Goal: Task Accomplishment & Management: Complete application form

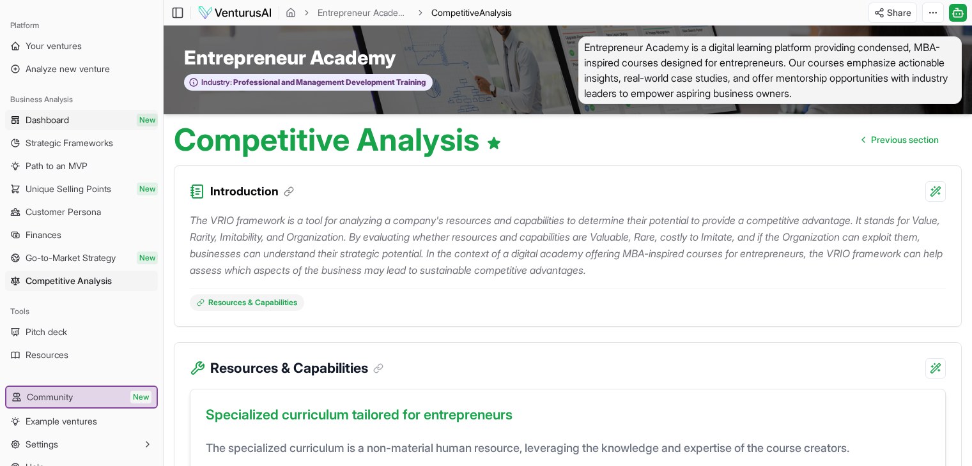
scroll to position [951, 0]
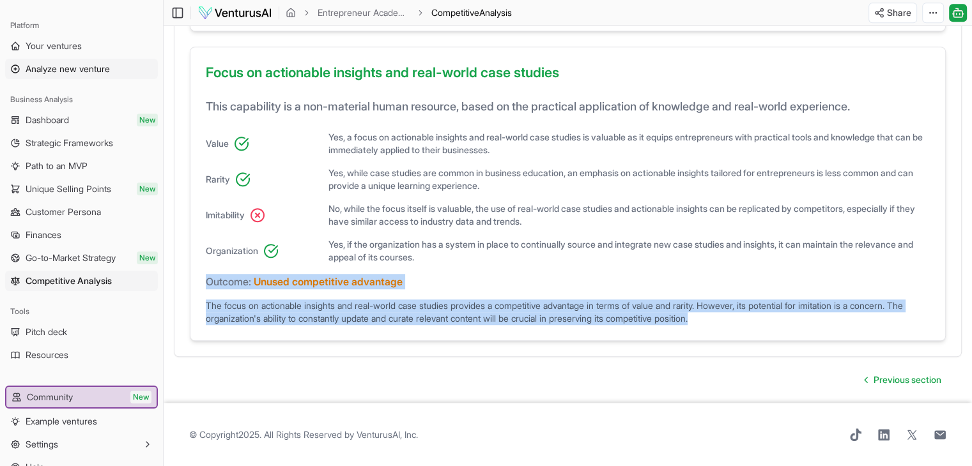
click at [91, 72] on span "Analyze new venture" at bounding box center [68, 69] width 84 height 13
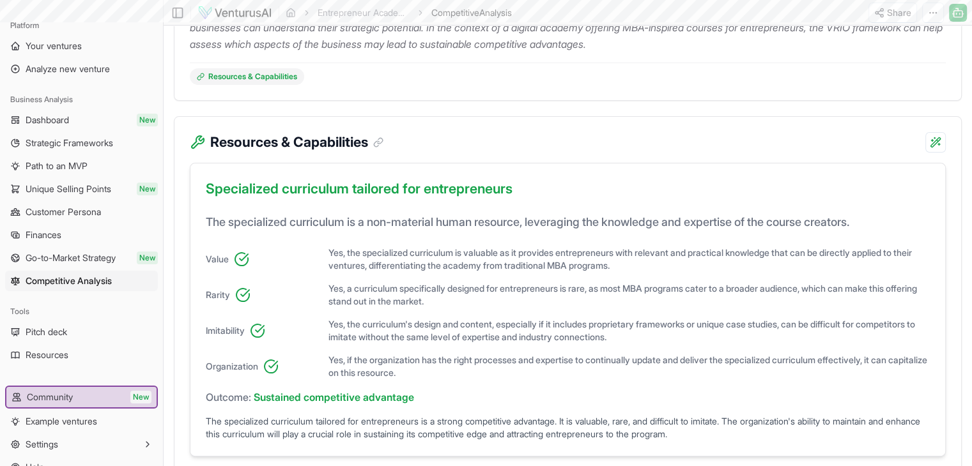
scroll to position [0, 0]
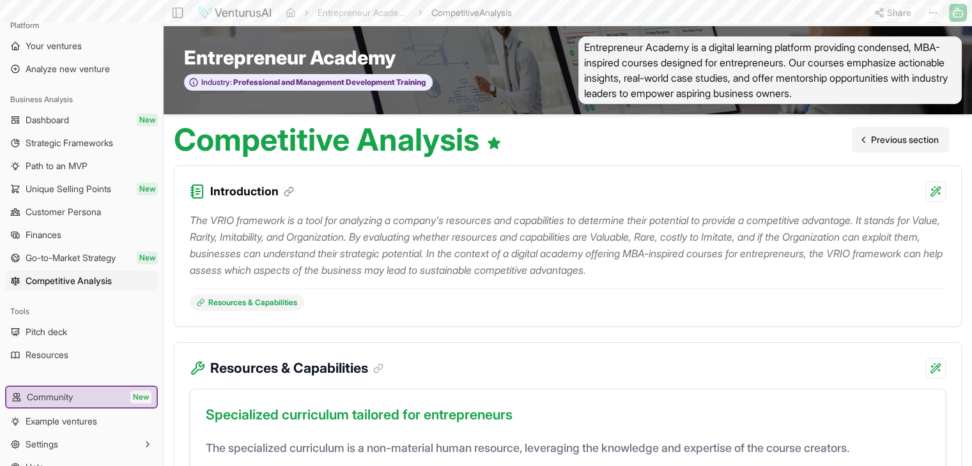
click at [919, 135] on span "Previous section" at bounding box center [905, 140] width 68 height 13
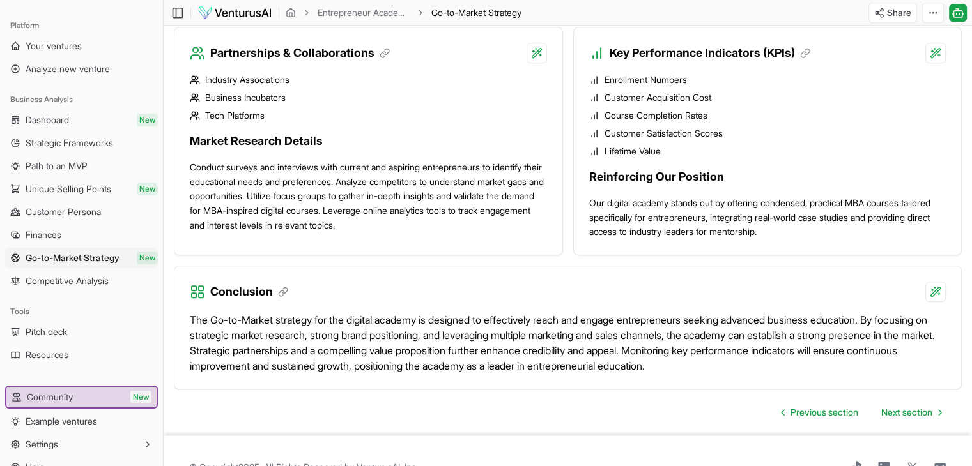
scroll to position [1141, 0]
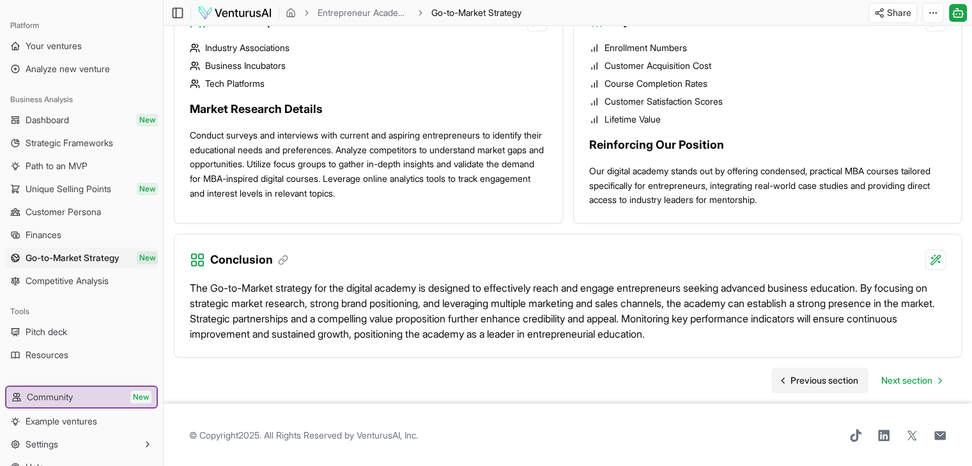
click at [805, 371] on link "Previous section" at bounding box center [819, 381] width 97 height 26
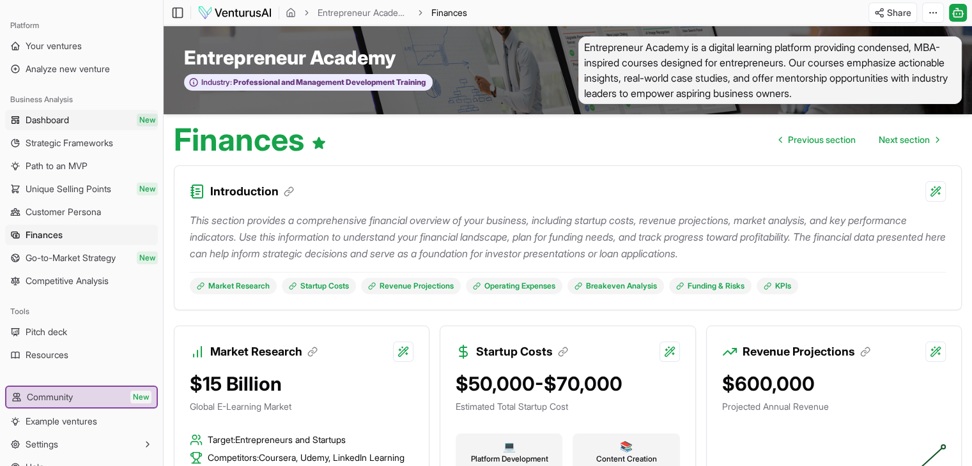
click at [92, 116] on link "Dashboard New" at bounding box center [81, 120] width 153 height 20
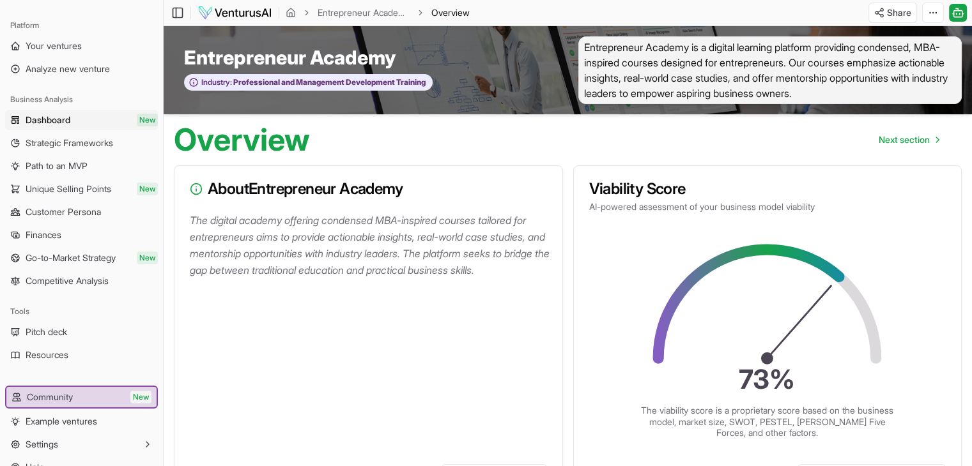
click at [738, 339] on icon "73 %" at bounding box center [767, 317] width 240 height 156
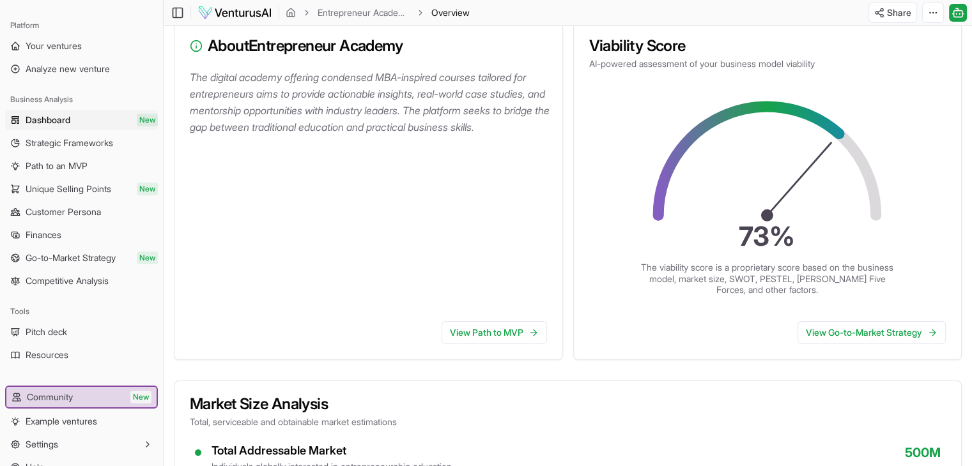
scroll to position [138, 0]
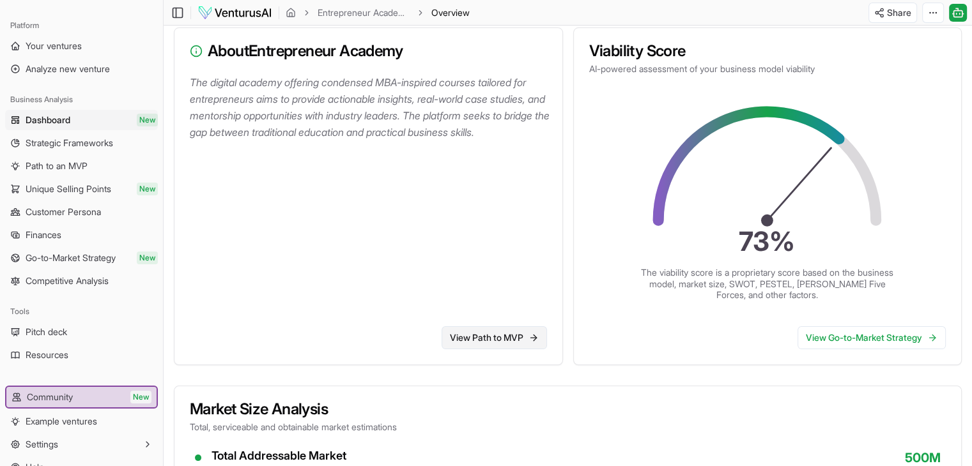
click at [471, 333] on link "View Path to MVP" at bounding box center [493, 337] width 105 height 23
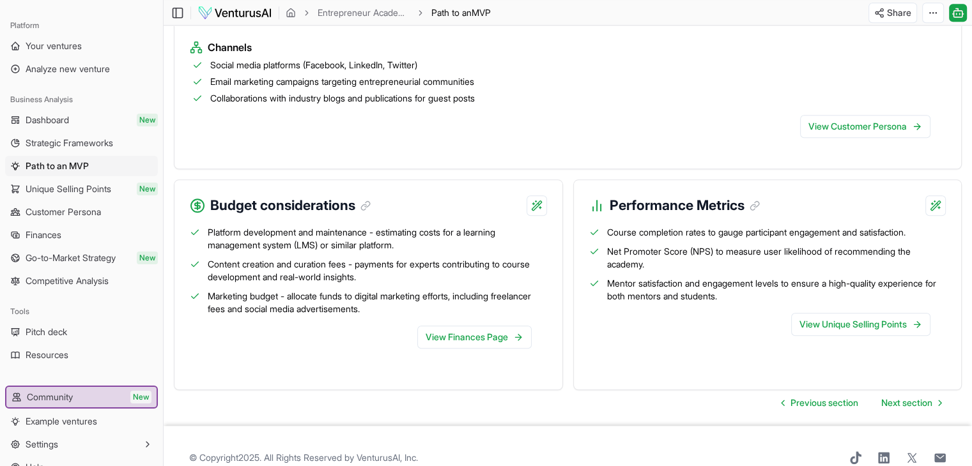
scroll to position [1257, 0]
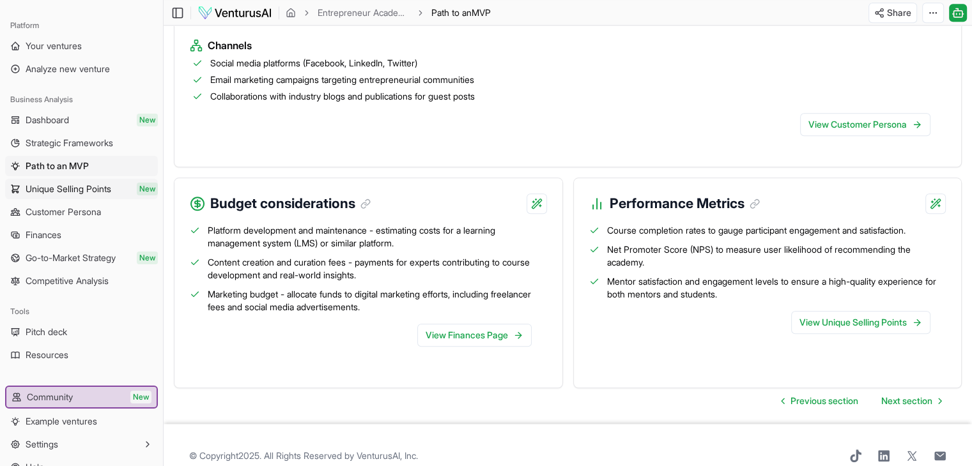
click at [54, 187] on span "Unique Selling Points" at bounding box center [69, 189] width 86 height 13
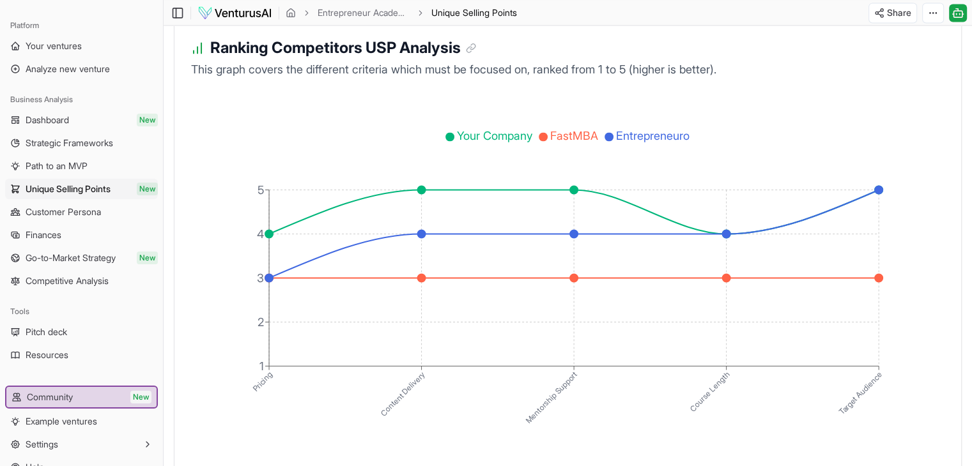
scroll to position [2307, 0]
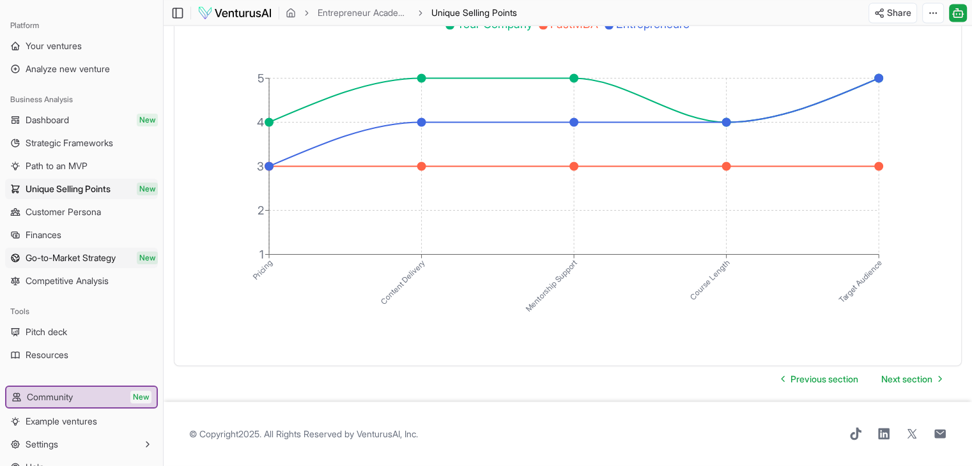
click at [55, 261] on span "Go-to-Market Strategy" at bounding box center [71, 258] width 90 height 13
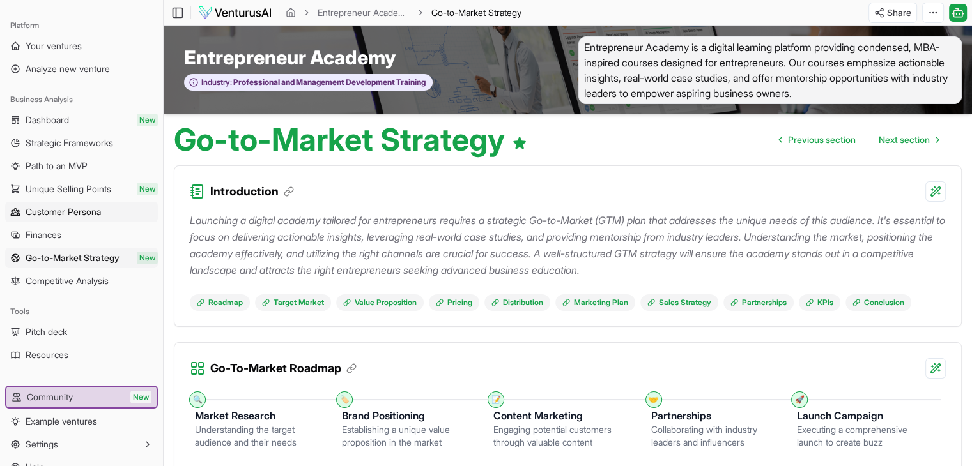
click at [40, 216] on span "Customer Persona" at bounding box center [63, 212] width 75 height 13
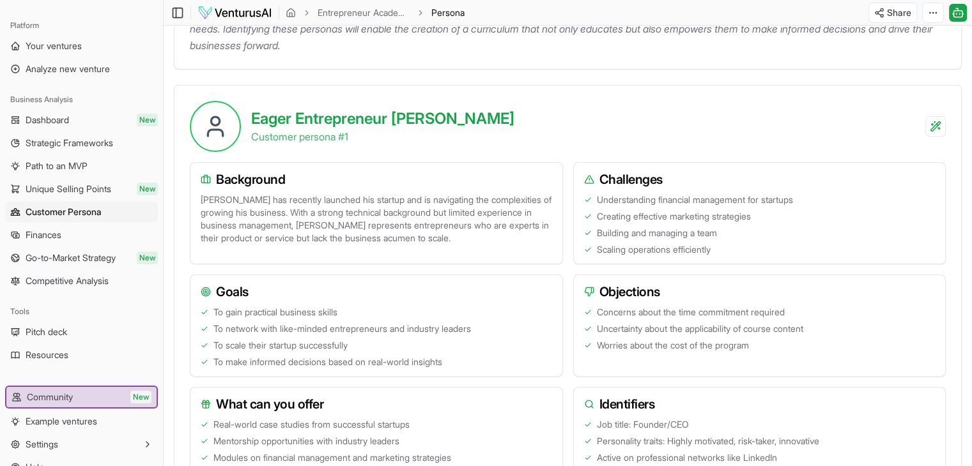
scroll to position [261, 0]
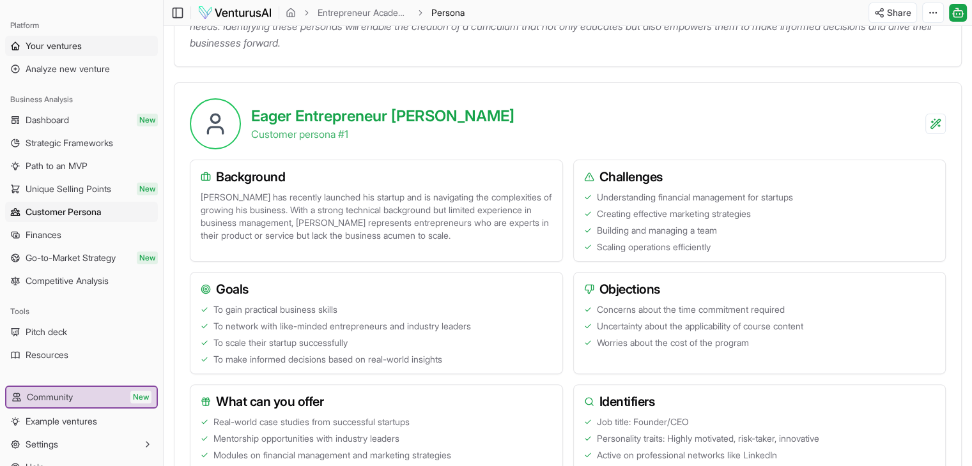
click at [56, 47] on span "Your ventures" at bounding box center [54, 46] width 56 height 13
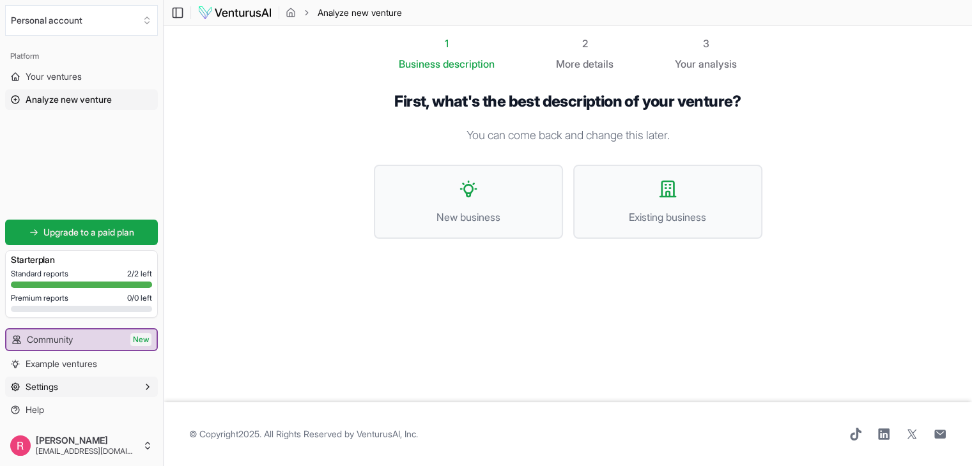
click at [58, 386] on span "Settings" at bounding box center [42, 387] width 33 height 13
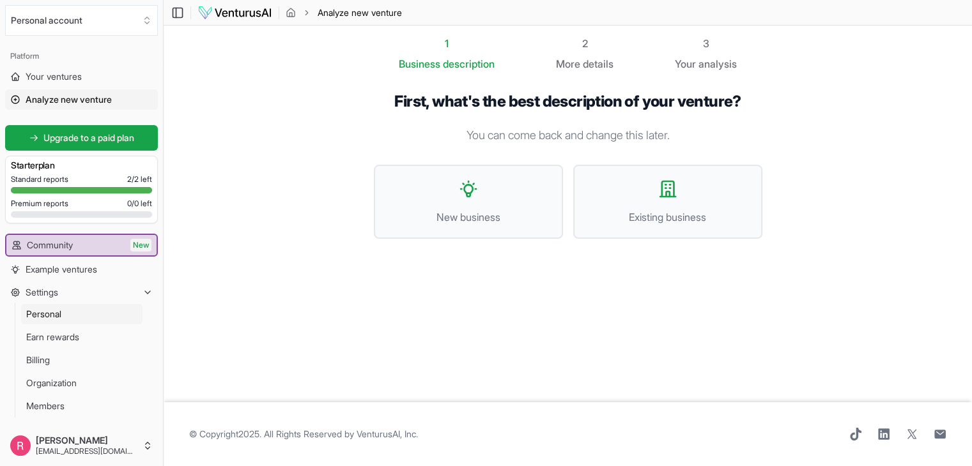
click at [54, 314] on span "Personal" at bounding box center [43, 314] width 35 height 13
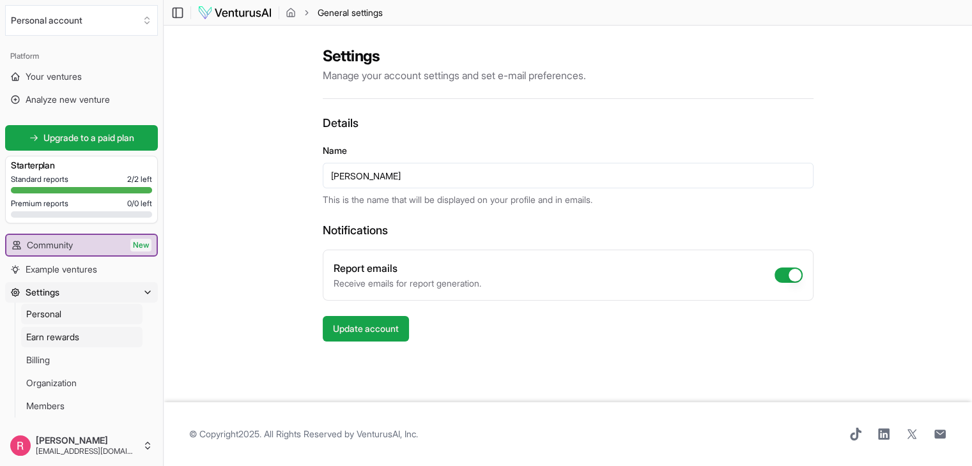
click at [47, 341] on span "Earn rewards" at bounding box center [52, 337] width 53 height 13
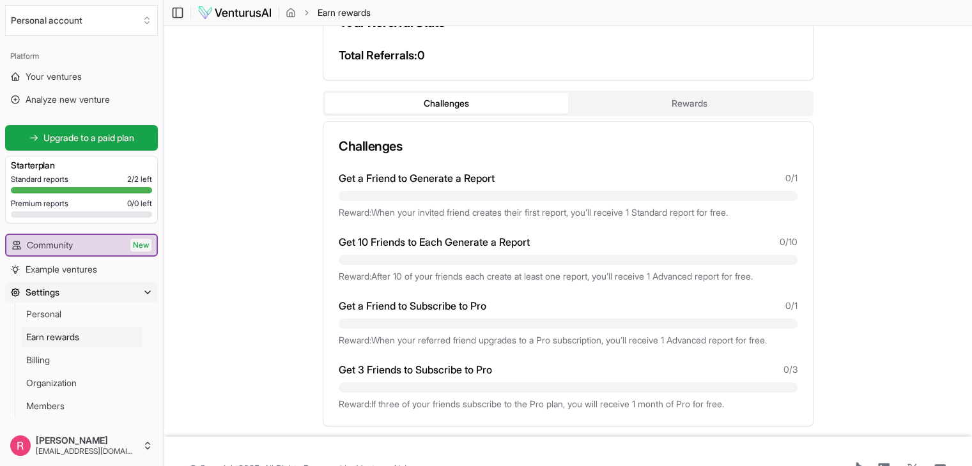
scroll to position [184, 0]
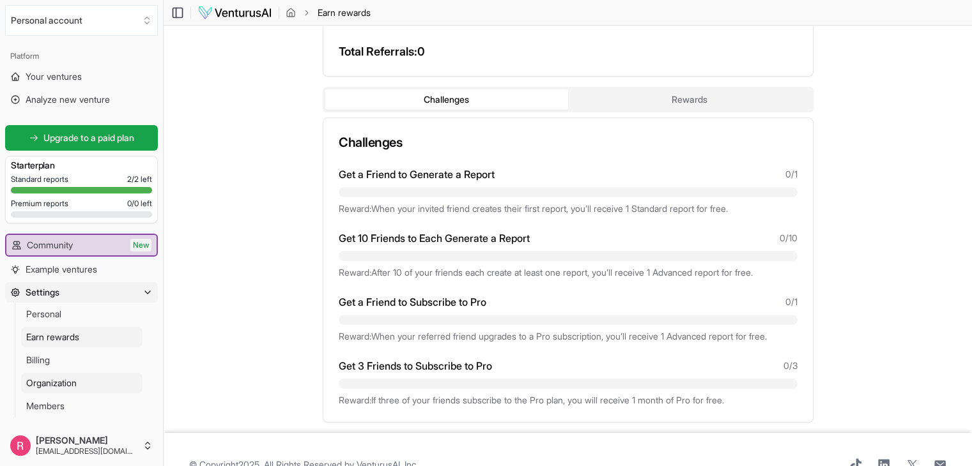
click at [66, 388] on span "Organization" at bounding box center [51, 383] width 50 height 13
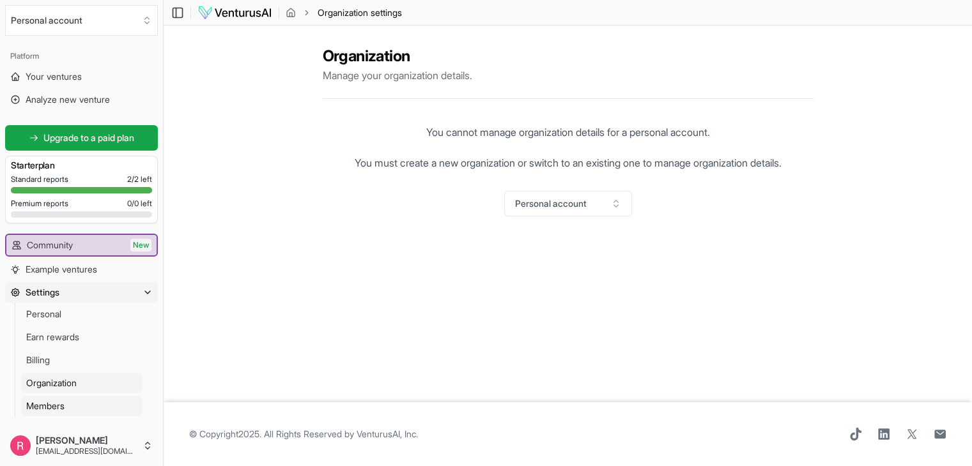
click at [56, 405] on span "Members" at bounding box center [45, 406] width 38 height 13
click at [47, 84] on link "Your ventures" at bounding box center [81, 76] width 153 height 20
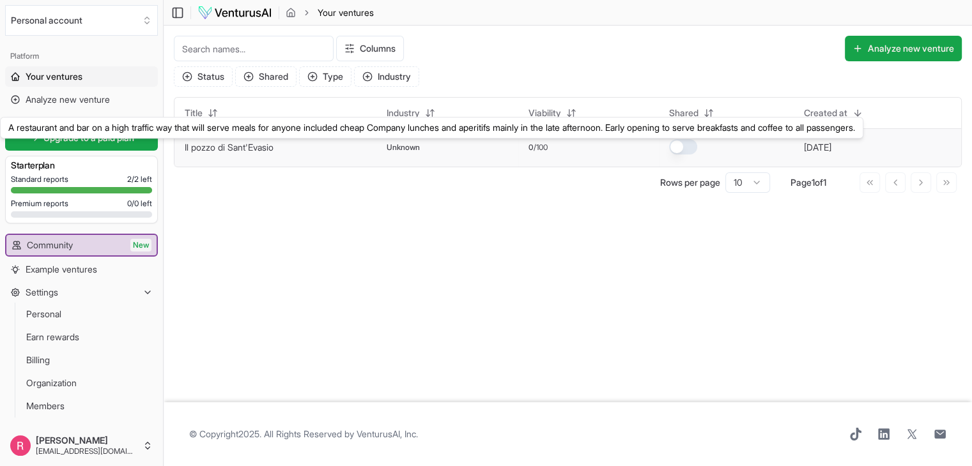
click at [256, 148] on link "Il pozzo di Sant'Evasio" at bounding box center [229, 147] width 89 height 11
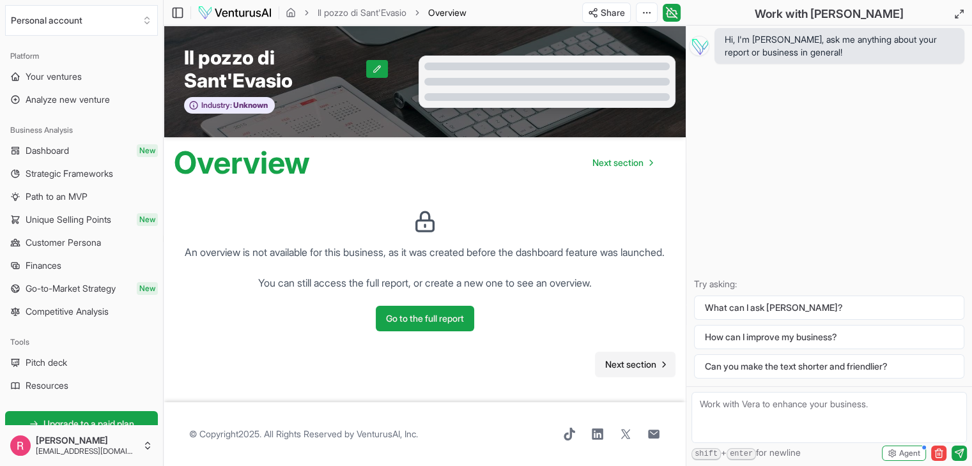
click at [636, 371] on span "Next section" at bounding box center [630, 364] width 51 height 13
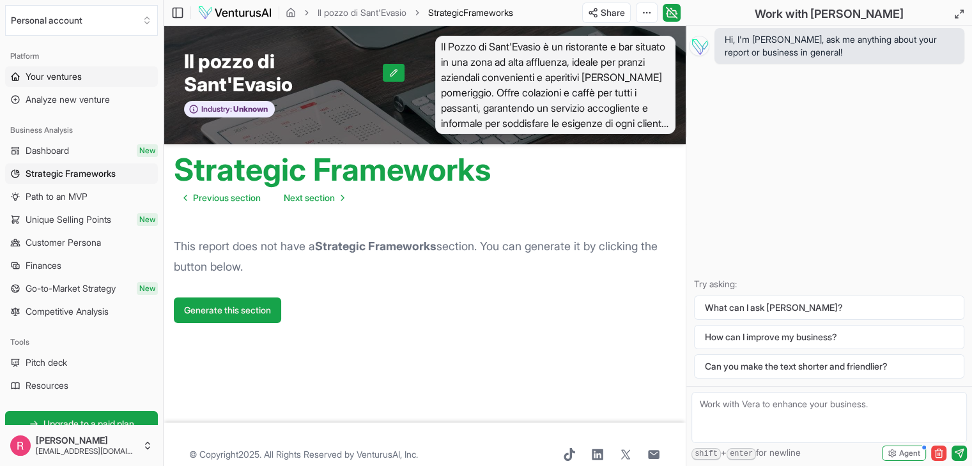
click at [53, 82] on span "Your ventures" at bounding box center [54, 76] width 56 height 13
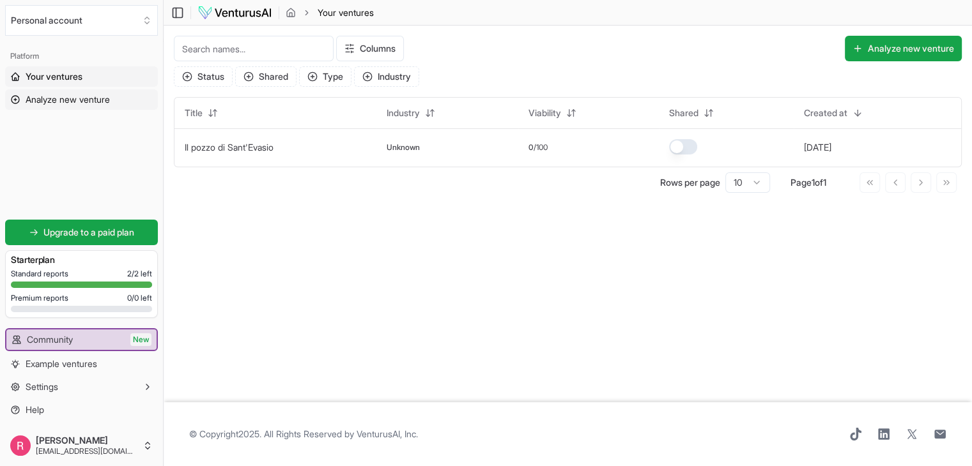
click at [43, 99] on span "Analyze new venture" at bounding box center [68, 99] width 84 height 13
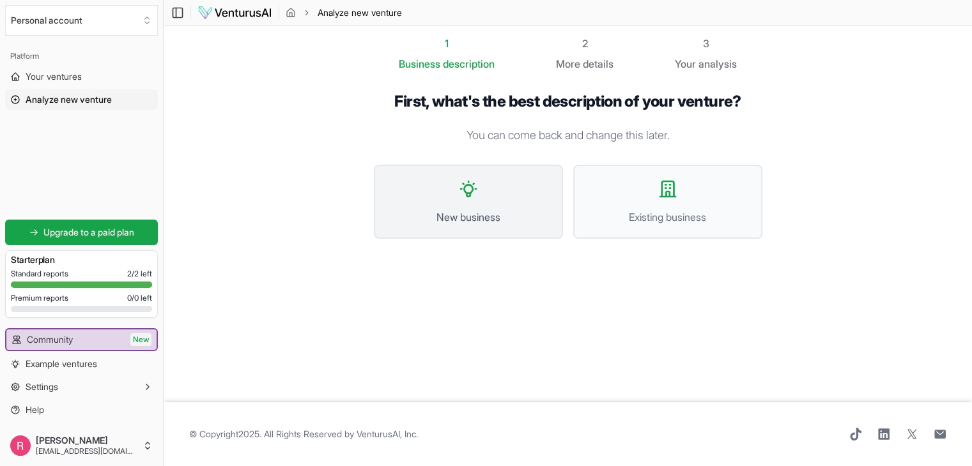
click at [455, 192] on button "New business" at bounding box center [468, 202] width 189 height 74
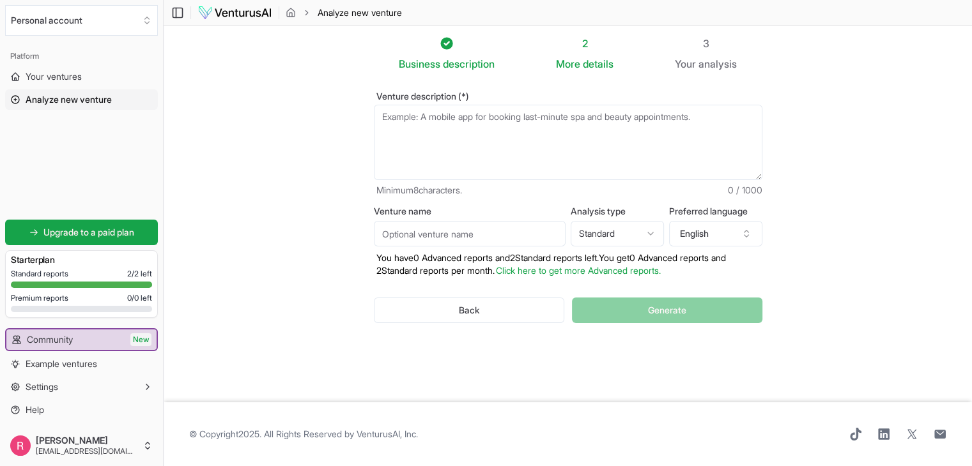
click at [381, 116] on textarea "Venture description (*)" at bounding box center [568, 142] width 388 height 75
paste textarea "Core Brand Positioning "Strategic IT Leadership for Global Growth" Your brand s…"
type textarea "Core Brand Positioning "Strategic IT Leadership for Global Growth" Your brand s…"
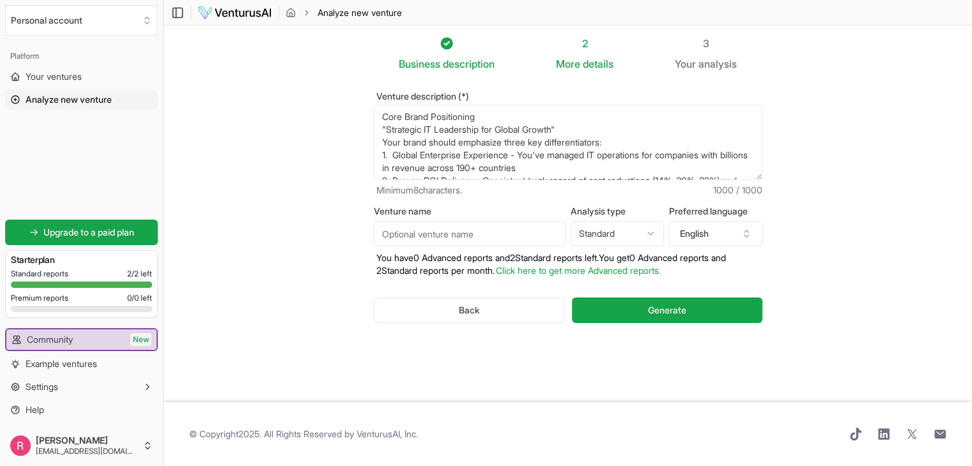
drag, startPoint x: 512, startPoint y: 169, endPoint x: 351, endPoint y: 40, distance: 206.3
click at [351, 40] on section "Business description 2 More details 3 Your analysis Venture description (*) Min…" at bounding box center [568, 214] width 808 height 377
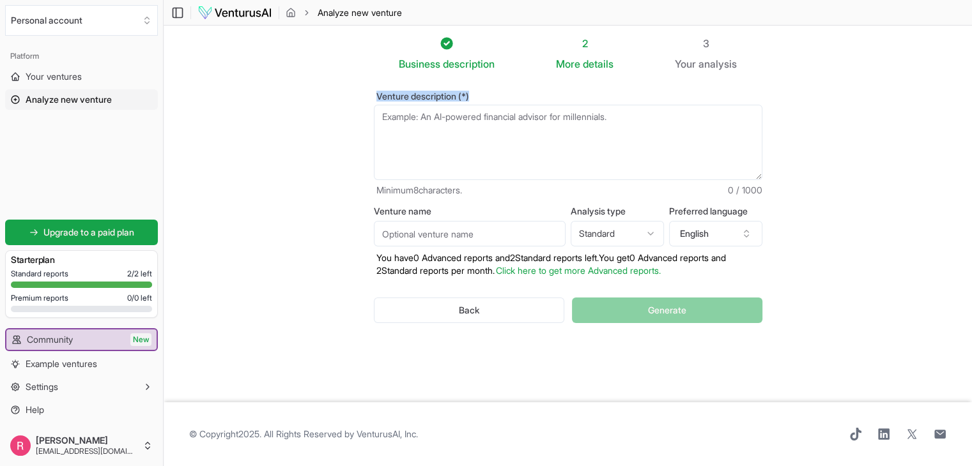
drag, startPoint x: 377, startPoint y: 95, endPoint x: 489, endPoint y: 92, distance: 112.5
click at [489, 92] on label "Venture description (*)" at bounding box center [568, 96] width 388 height 9
copy label "Venture description (*)"
click at [411, 114] on textarea "Venture description (*)" at bounding box center [568, 142] width 388 height 75
paste textarea "StratIT Advisory - Strategic IT Leadership & Cybersecurity Excellence The Ventu…"
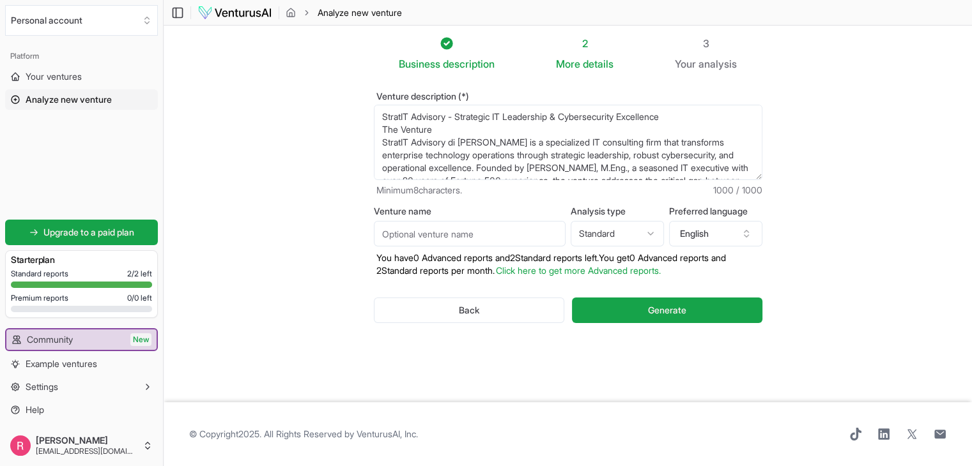
click at [501, 132] on textarea "StratIT Advisory - Strategic IT Leadership & Cybersecurity Excellence The Ventu…" at bounding box center [568, 142] width 388 height 75
drag, startPoint x: 501, startPoint y: 132, endPoint x: 434, endPoint y: 134, distance: 67.1
click at [434, 134] on textarea "StratIT Advisory - Strategic IT Leadership & Cybersecurity Excellence The Ventu…" at bounding box center [568, 142] width 388 height 75
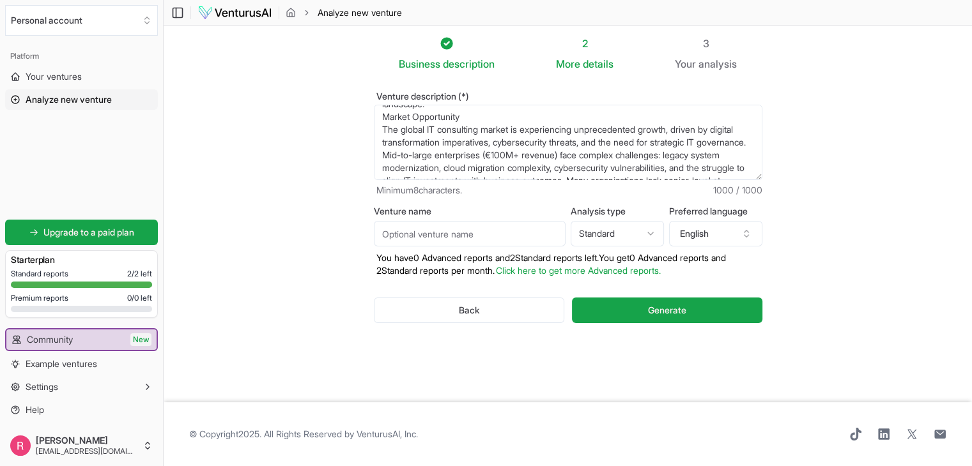
scroll to position [128, 0]
drag, startPoint x: 379, startPoint y: 169, endPoint x: 567, endPoint y: 174, distance: 188.5
click at [567, 174] on textarea "StratIT Advisory - Strategic IT Leadership & Cybersecurity Excellence The Ventu…" at bounding box center [568, 142] width 388 height 75
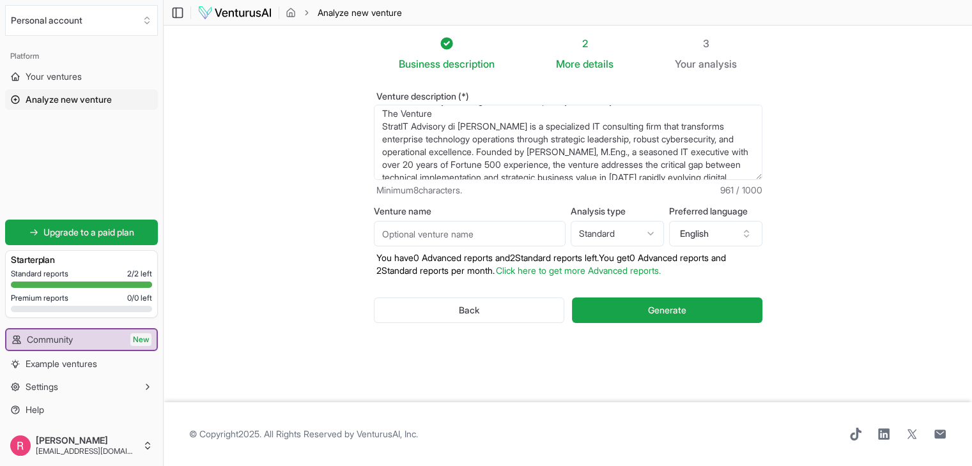
scroll to position [0, 0]
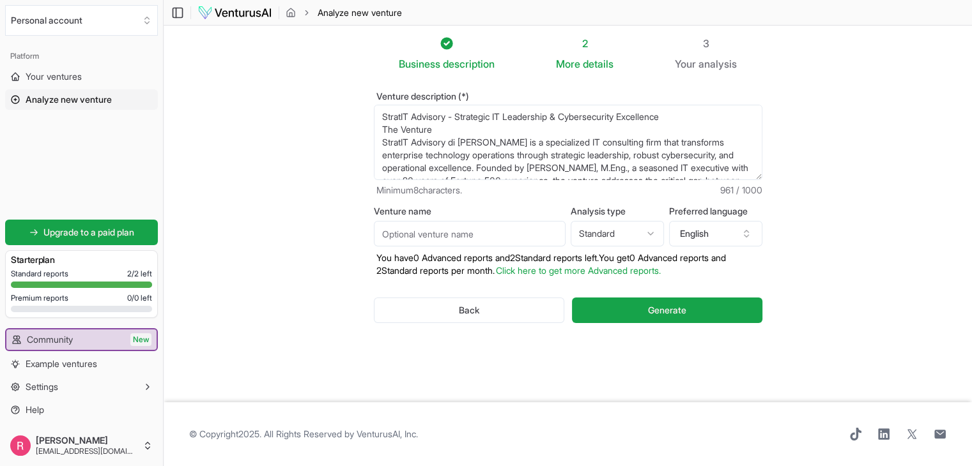
drag, startPoint x: 677, startPoint y: 115, endPoint x: 332, endPoint y: 93, distance: 345.0
click at [332, 93] on section "Business description 2 More details 3 Your analysis Venture description (*) Min…" at bounding box center [568, 214] width 808 height 377
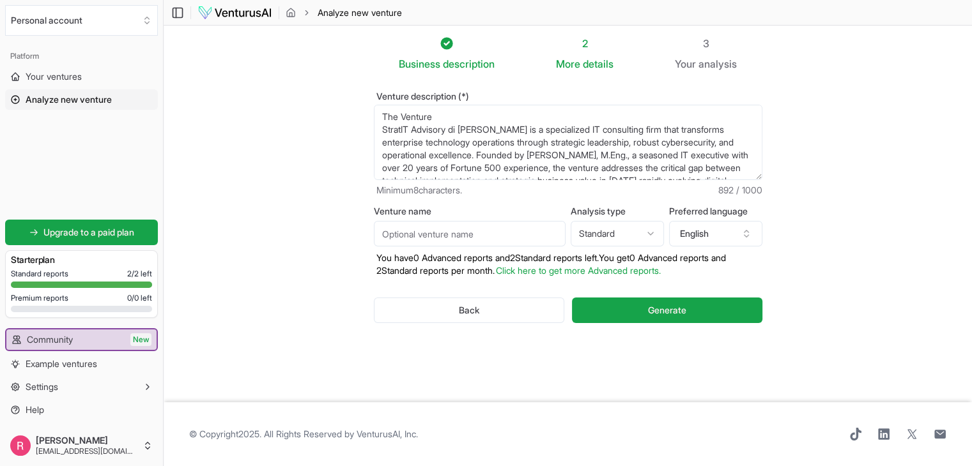
type textarea "The Venture StratIT Advisory di [PERSON_NAME] is a specialized IT consulting fi…"
click at [427, 240] on input "Venture name" at bounding box center [470, 234] width 192 height 26
paste input "StratIT Advisory - Strategic IT Leadership & Cybersecurity Excellence"
type input "StratIT Advisory"
click at [649, 238] on html "We value your privacy We use cookies to enhance your browsing experience, serve…" at bounding box center [486, 233] width 972 height 466
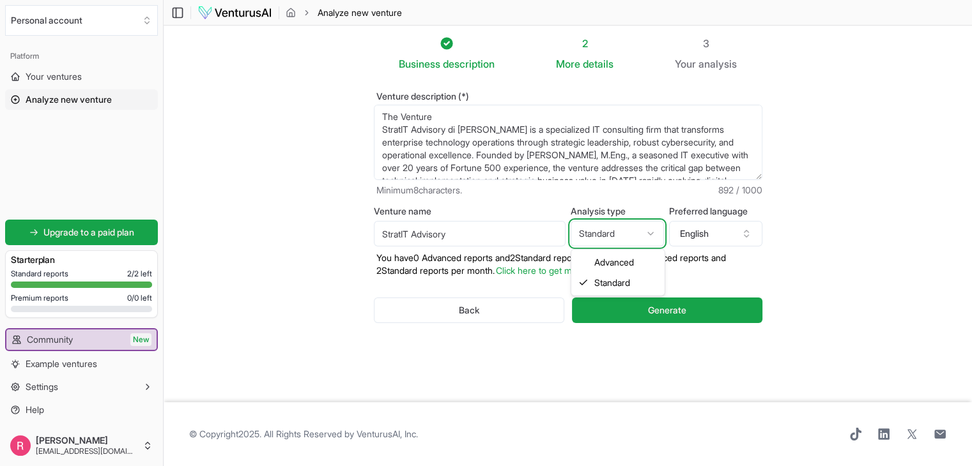
click at [649, 238] on html "We value your privacy We use cookies to enhance your browsing experience, serve…" at bounding box center [486, 233] width 972 height 466
select select "advanced"
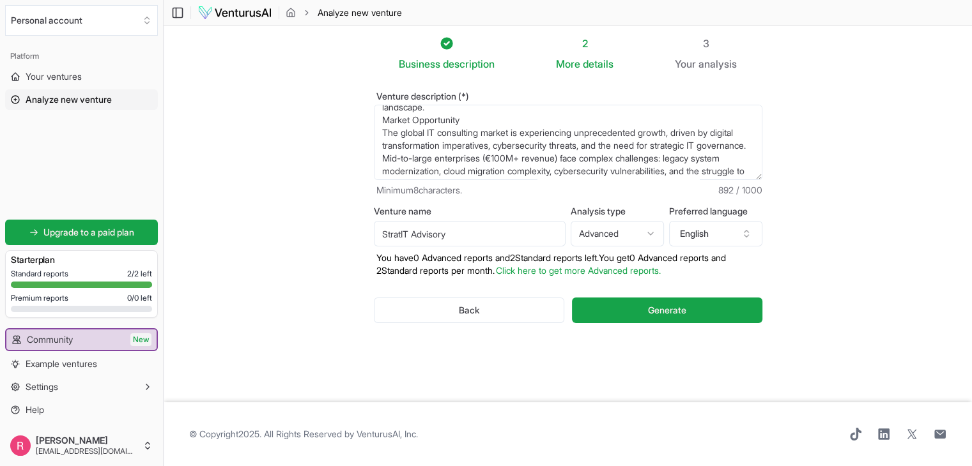
scroll to position [115, 0]
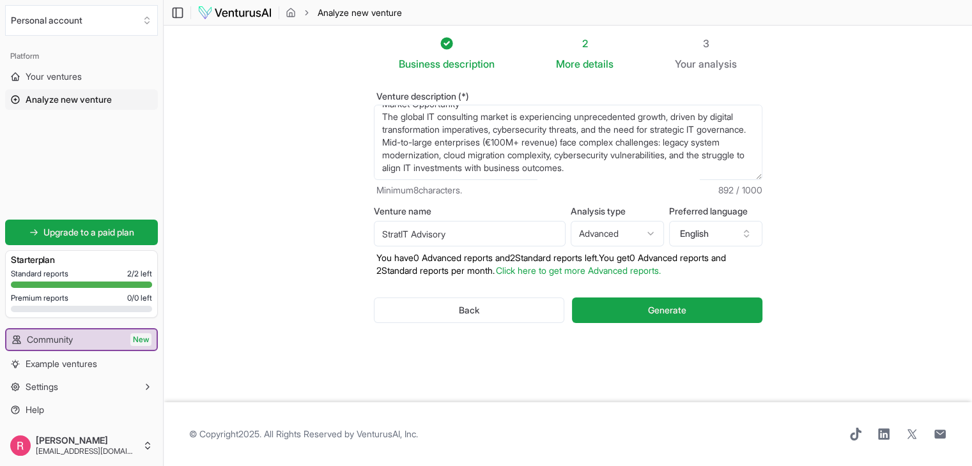
click at [722, 167] on textarea "The Venture StratIT Advisory di [PERSON_NAME] is a specialized IT consulting fi…" at bounding box center [568, 142] width 388 height 75
paste textarea "Many organizations lack senior-level strategic guidance to navigate these trans…"
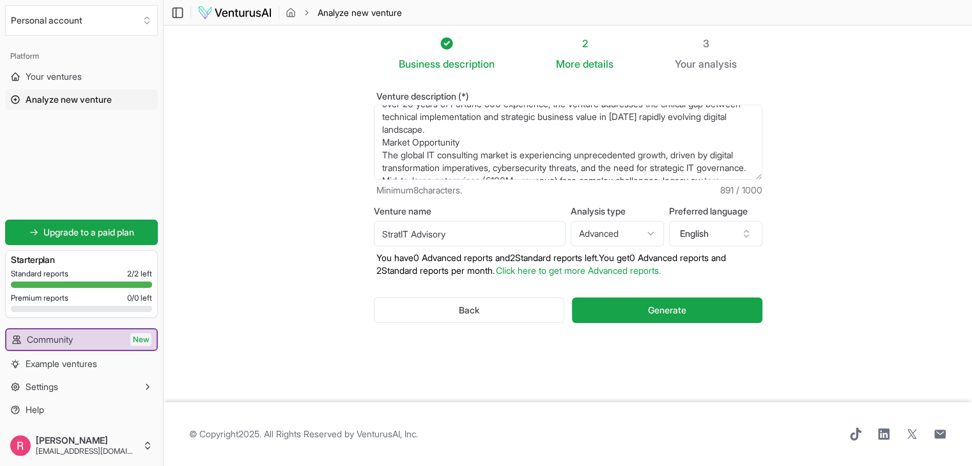
scroll to position [0, 0]
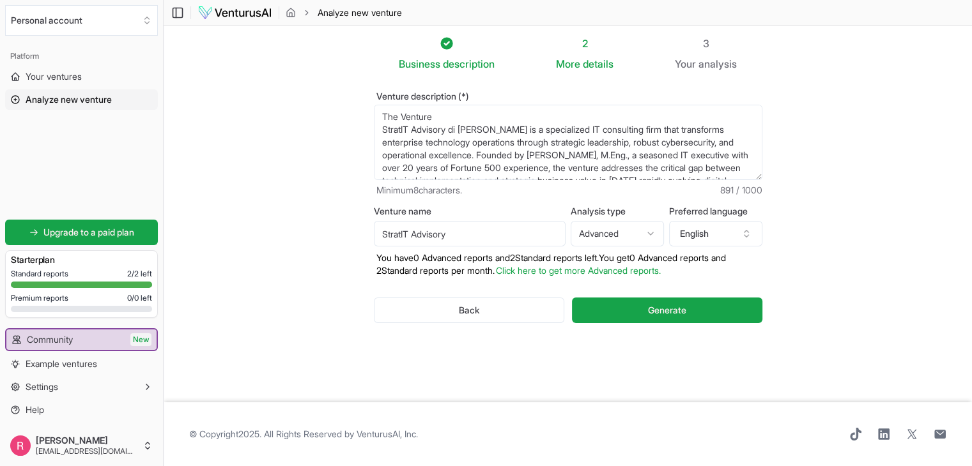
click at [565, 132] on textarea "The Venture StratIT Advisory di [PERSON_NAME] is a specialized IT consulting fi…" at bounding box center [568, 142] width 388 height 75
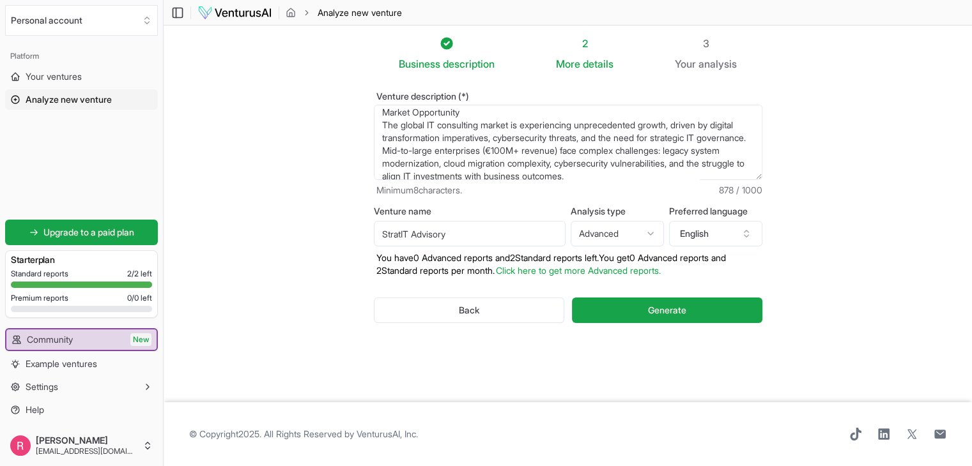
scroll to position [89, 0]
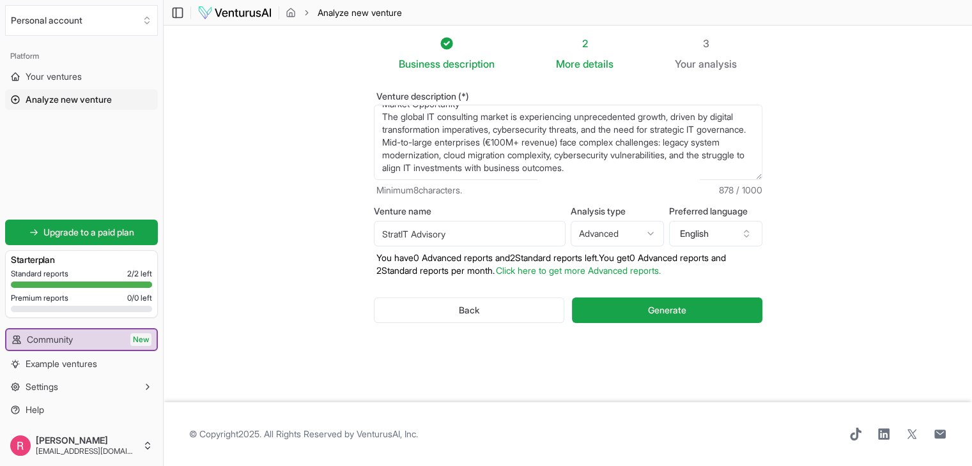
click at [727, 172] on textarea "The Venture StratIT Advisory di [PERSON_NAME] is a specialized IT consulting fi…" at bounding box center [568, 142] width 388 height 75
paste textarea "Many organizations lack senior-level strategic guidance to navigate these trans…"
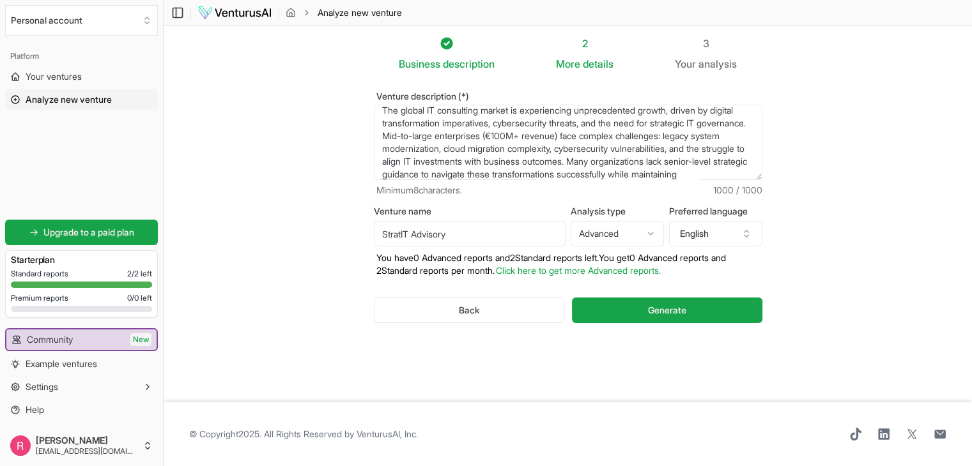
scroll to position [74, 0]
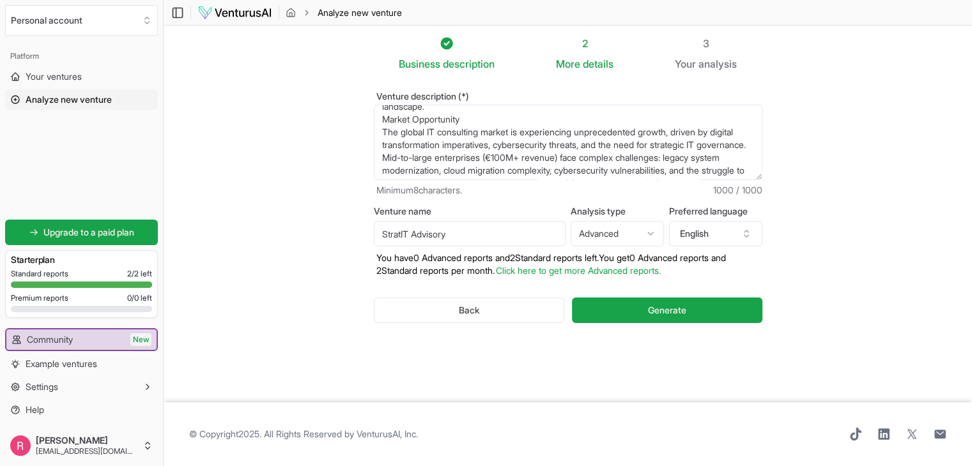
drag, startPoint x: 379, startPoint y: 148, endPoint x: 434, endPoint y: 149, distance: 55.0
click at [434, 149] on textarea "The Venture StratIT Advisory di [PERSON_NAME] is a specialized IT consulting fi…" at bounding box center [568, 142] width 388 height 75
drag, startPoint x: 436, startPoint y: 158, endPoint x: 381, endPoint y: 131, distance: 61.1
click at [381, 131] on textarea "The Venture StratIT Advisory di [PERSON_NAME] is a specialized IT consulting fi…" at bounding box center [568, 142] width 388 height 75
click at [510, 119] on textarea "The Venture StratIT Advisory di [PERSON_NAME] is a specialized IT consulting fi…" at bounding box center [568, 142] width 388 height 75
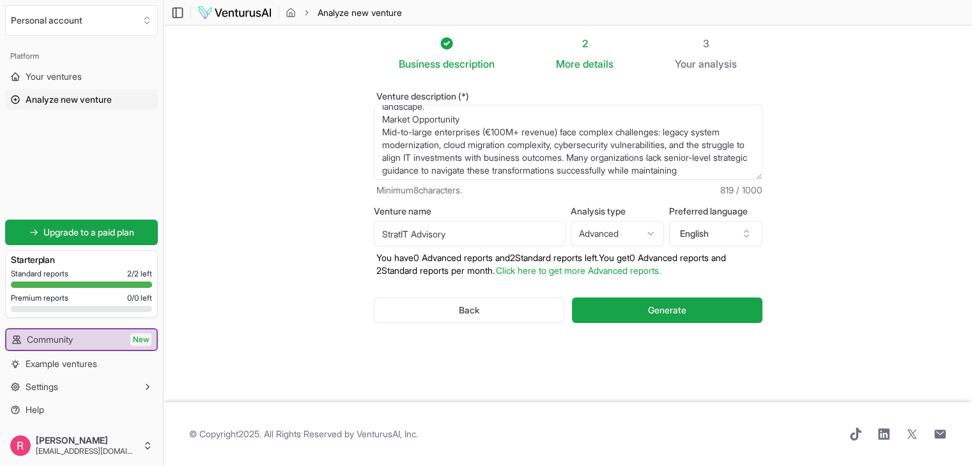
scroll to position [89, 0]
drag, startPoint x: 626, startPoint y: 142, endPoint x: 635, endPoint y: 164, distance: 24.1
click at [635, 164] on textarea "The Venture StratIT Advisory di [PERSON_NAME] is a specialized IT consulting fi…" at bounding box center [568, 142] width 388 height 75
paste textarea "operational excellence and security compliance."
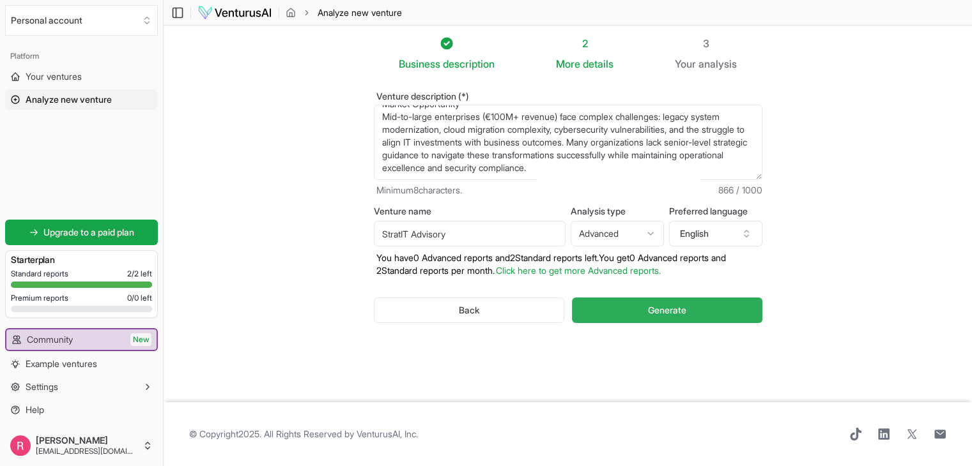
type textarea "StratIT Advisory di [PERSON_NAME] is a specialized IT consulting firm that tran…"
drag, startPoint x: 662, startPoint y: 317, endPoint x: 654, endPoint y: 312, distance: 9.6
click at [654, 312] on button "Generate" at bounding box center [667, 311] width 190 height 26
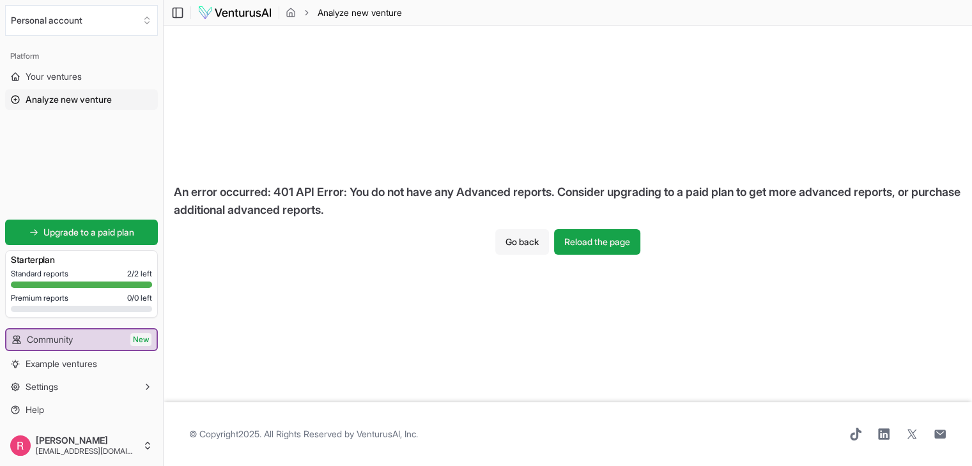
click at [543, 243] on button "Go back" at bounding box center [522, 242] width 54 height 26
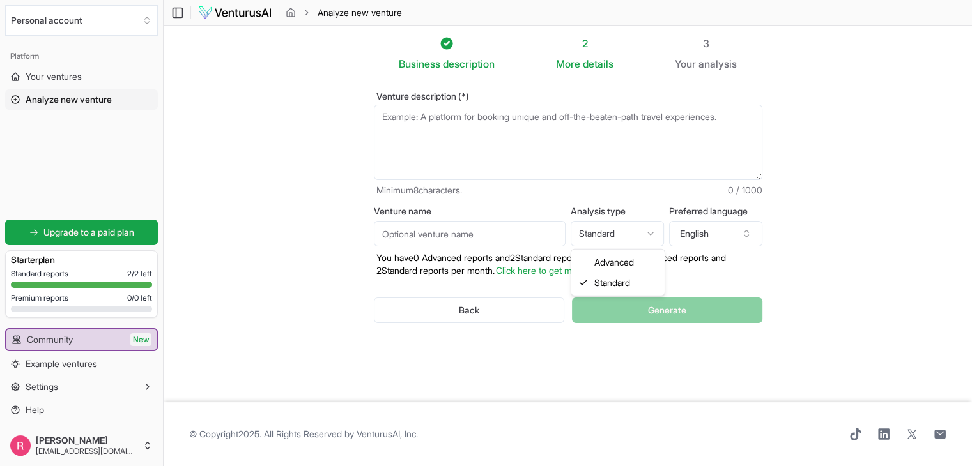
click at [597, 241] on html "We value your privacy We use cookies to enhance your browsing experience, serve…" at bounding box center [486, 233] width 972 height 466
select select "advanced"
click at [467, 117] on textarea "Venture description (*)" at bounding box center [568, 142] width 388 height 75
paste textarea "Many organizations lack senior-level strategic guidance to navigate these trans…"
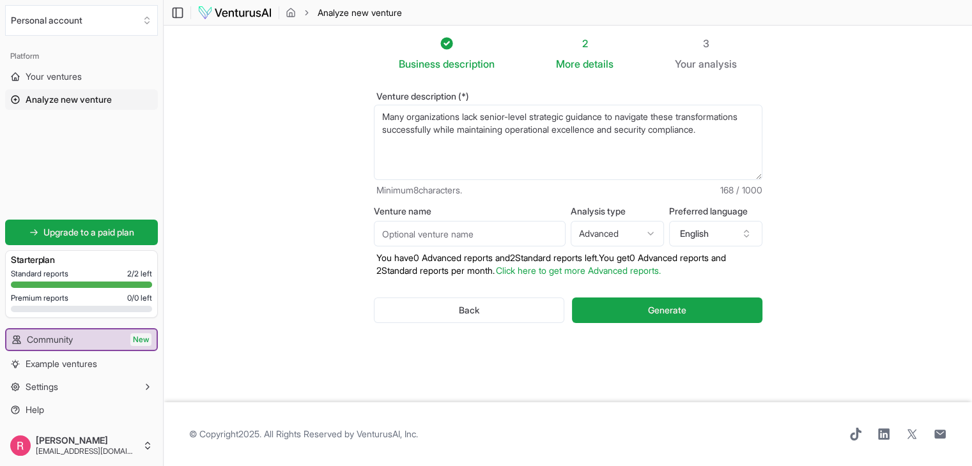
click at [382, 115] on textarea "Many organizations lack senior-level strategic guidance to navigate these trans…" at bounding box center [568, 142] width 388 height 75
paste textarea "StratIT Advisory di [PERSON_NAME] is a specialized IT consulting firm that tran…"
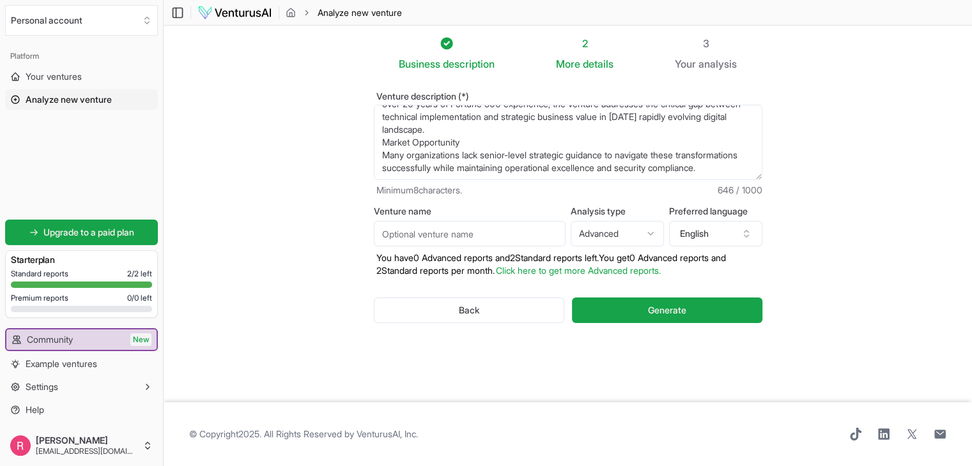
scroll to position [64, 0]
paste textarea "id-to-large enterprises (€100M+ revenue) face complex challenges: legacy system…"
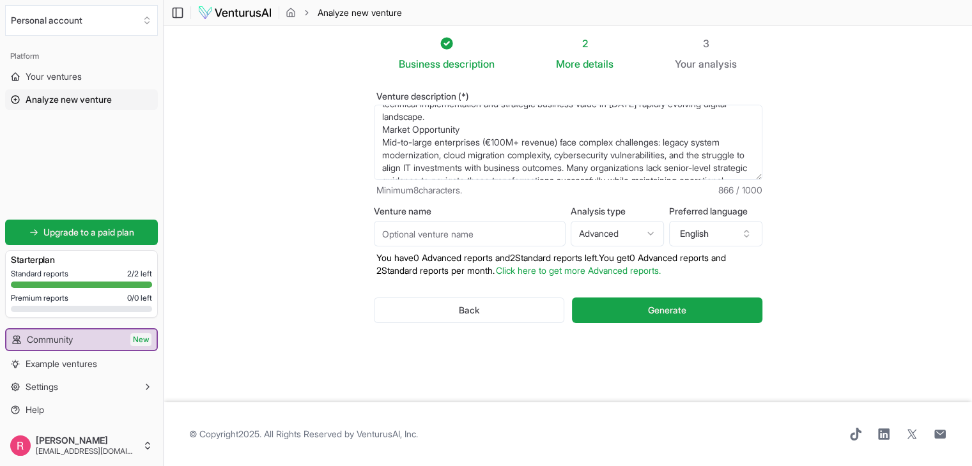
type textarea "StratIT Advisory di [PERSON_NAME] is a specialized IT consulting firm that tran…"
click at [401, 230] on input "Venture name" at bounding box center [470, 234] width 192 height 26
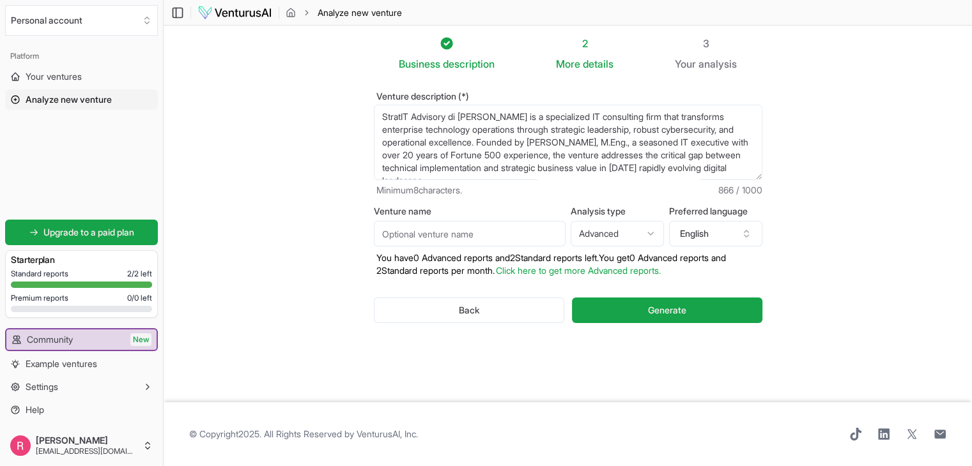
drag, startPoint x: 447, startPoint y: 116, endPoint x: 366, endPoint y: 102, distance: 82.3
click at [366, 102] on div "Venture description (*) StratIT Advisory di [PERSON_NAME] is a specialized IT c…" at bounding box center [567, 218] width 429 height 293
click at [396, 233] on input "Venture name" at bounding box center [470, 234] width 192 height 26
paste input "StratIT Advisory"
type input "StratIT Advisory"
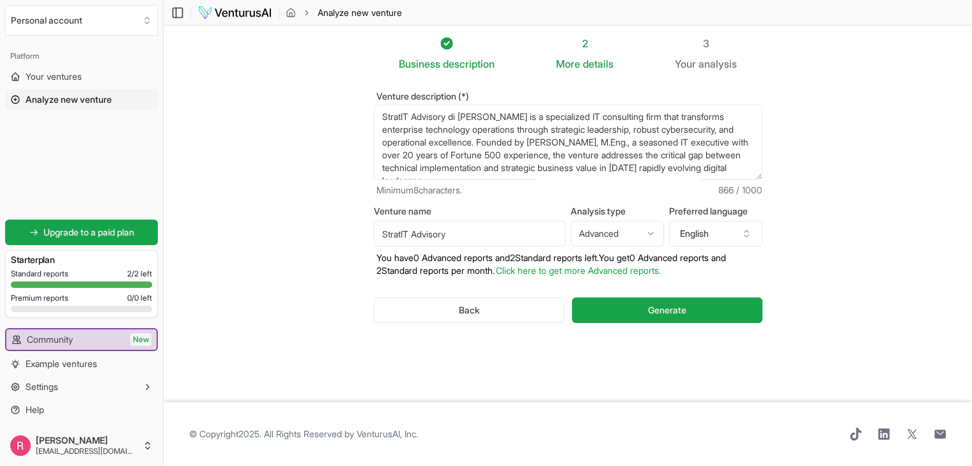
click at [626, 229] on html "We value your privacy We use cookies to enhance your browsing experience, serve…" at bounding box center [486, 233] width 972 height 466
select select "standard"
click at [675, 312] on span "Generate" at bounding box center [667, 310] width 38 height 13
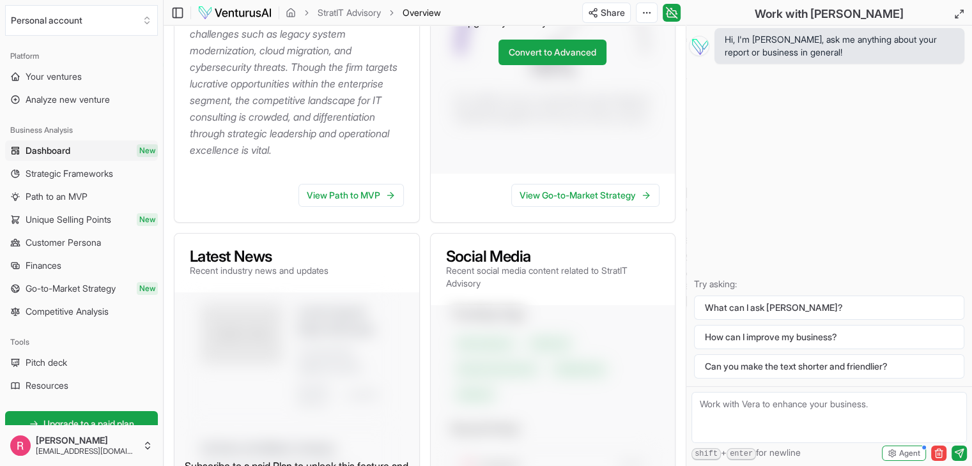
scroll to position [371, 0]
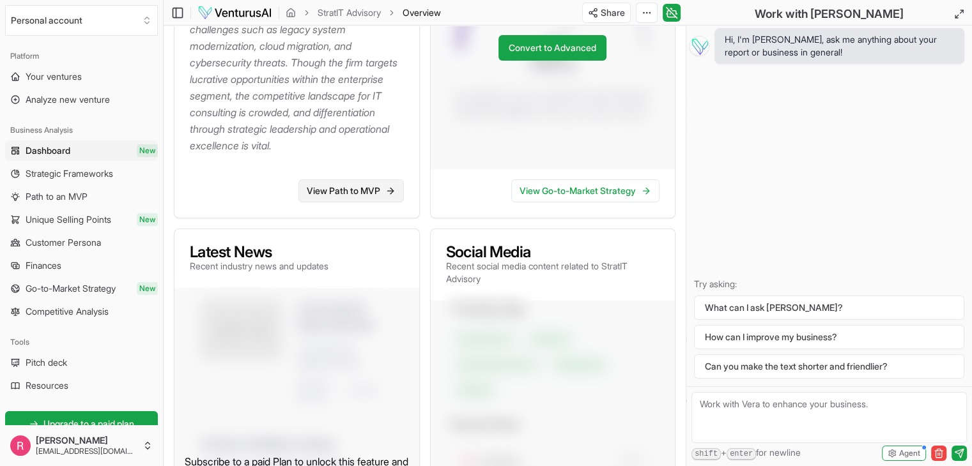
click at [330, 203] on link "View Path to MVP" at bounding box center [350, 191] width 105 height 23
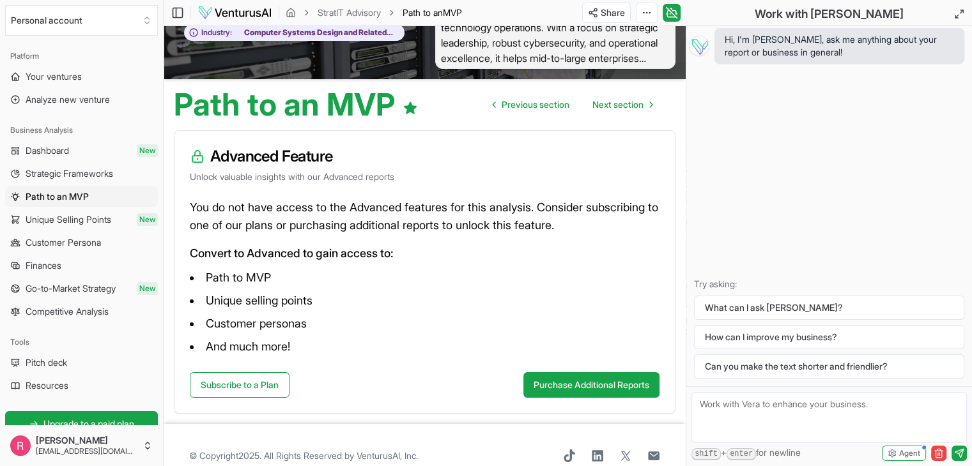
scroll to position [87, 0]
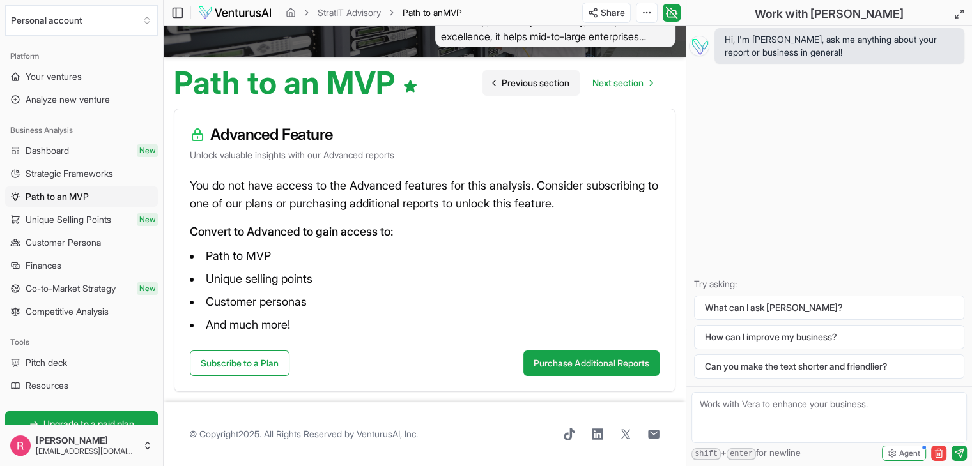
click at [512, 88] on span "Previous section" at bounding box center [535, 83] width 68 height 13
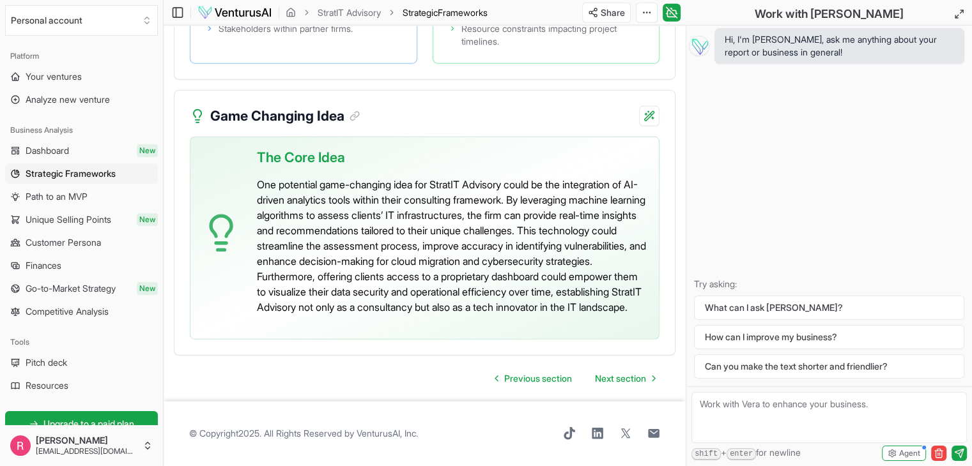
scroll to position [3258, 0]
click at [616, 385] on span "Next section" at bounding box center [620, 378] width 51 height 13
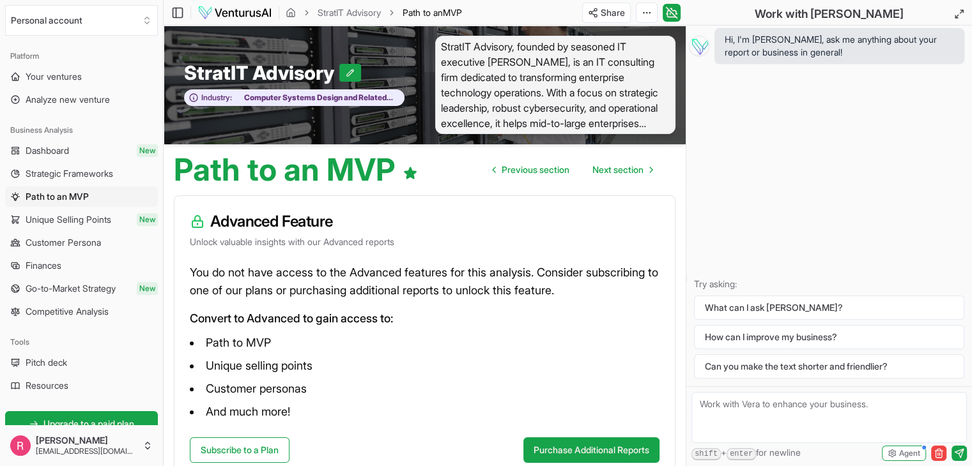
scroll to position [87, 0]
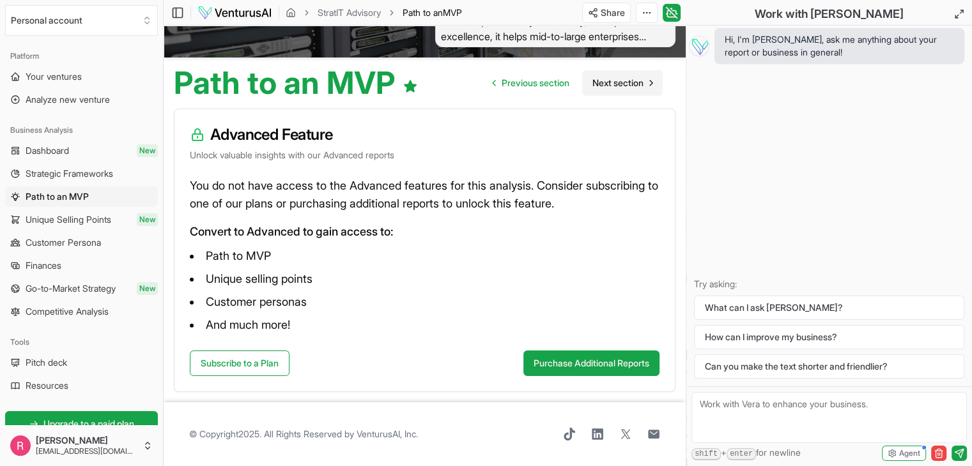
click at [592, 83] on span "Next section" at bounding box center [617, 83] width 51 height 13
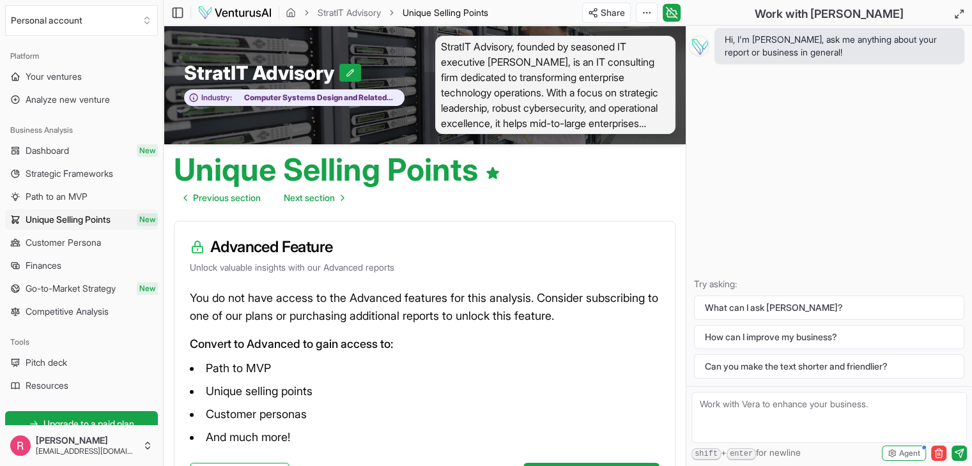
scroll to position [112, 0]
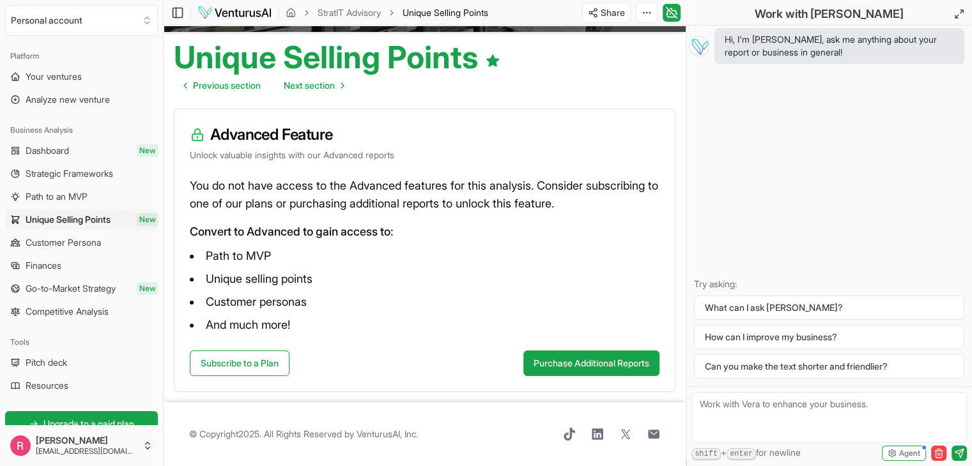
click at [70, 241] on span "Customer Persona" at bounding box center [63, 242] width 75 height 13
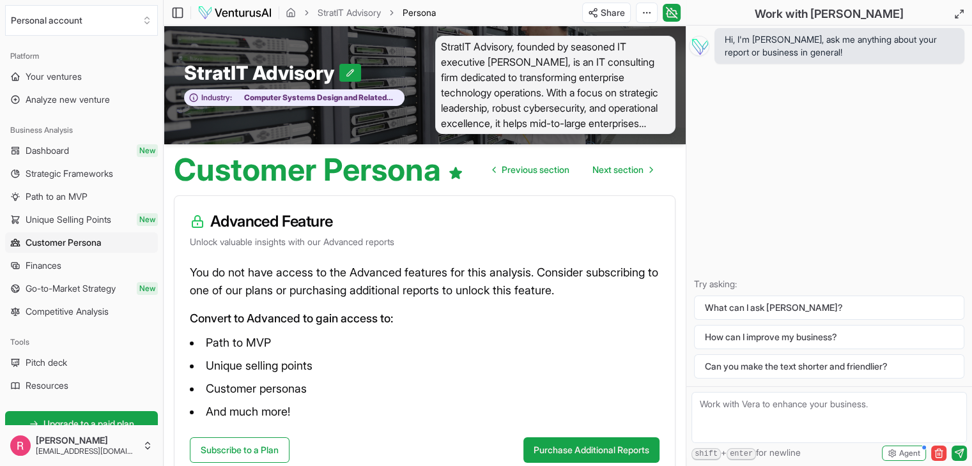
click at [46, 264] on span "Finances" at bounding box center [44, 265] width 36 height 13
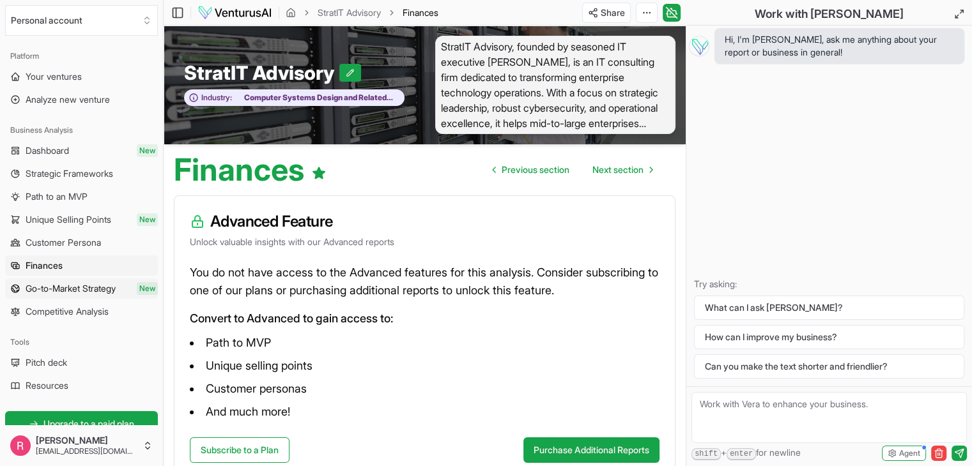
click at [50, 287] on span "Go-to-Market Strategy" at bounding box center [71, 288] width 90 height 13
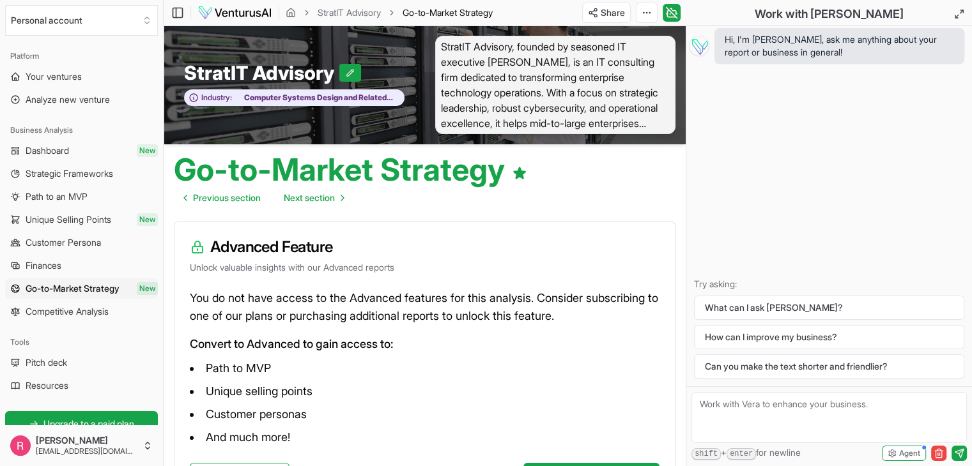
click at [50, 177] on span "Strategic Frameworks" at bounding box center [70, 173] width 88 height 13
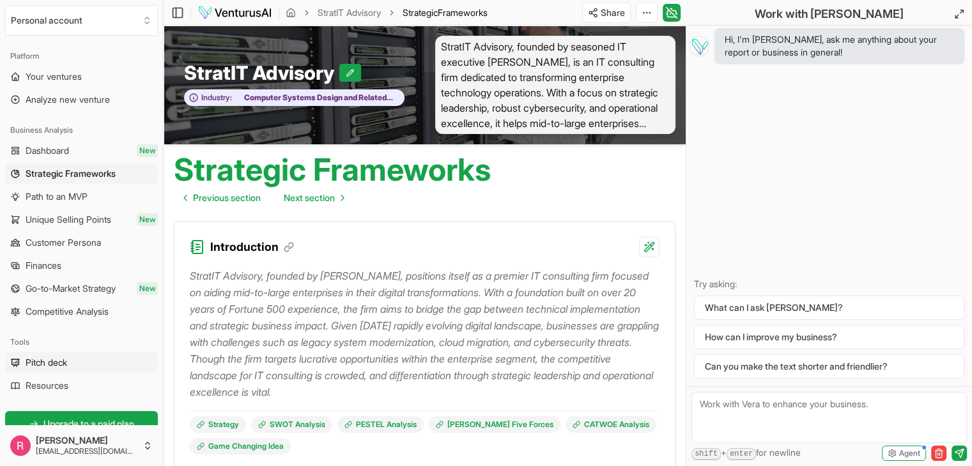
click at [42, 365] on span "Pitch deck" at bounding box center [47, 362] width 42 height 13
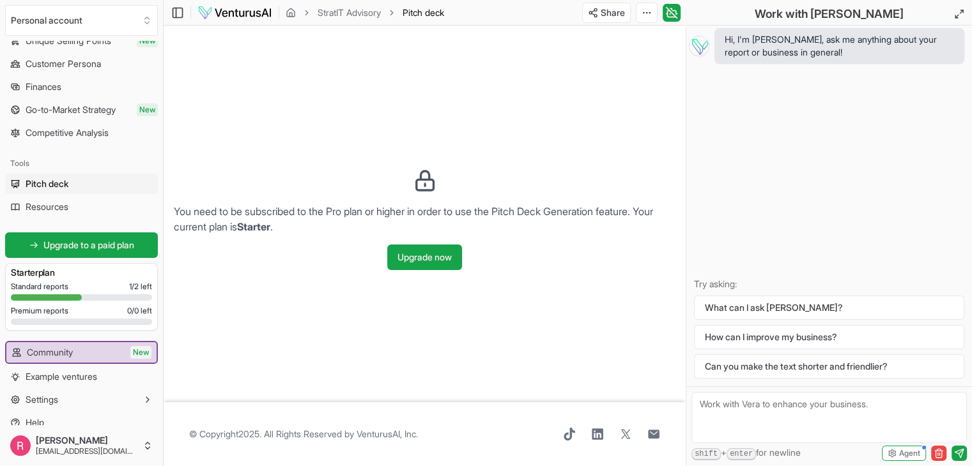
scroll to position [183, 0]
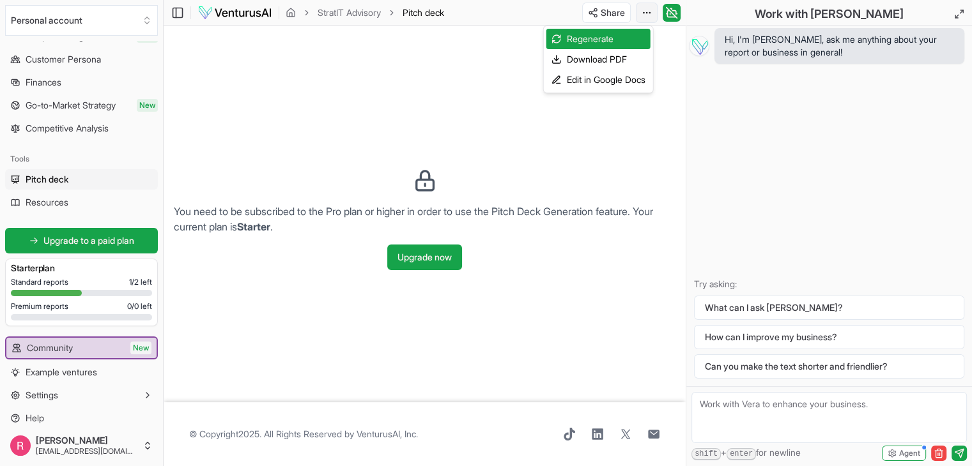
click at [646, 14] on html "We value your privacy We use cookies to enhance your browsing experience, serve…" at bounding box center [486, 233] width 972 height 466
click at [583, 63] on div "Download PDF" at bounding box center [598, 59] width 104 height 20
